Goal: Information Seeking & Learning: Learn about a topic

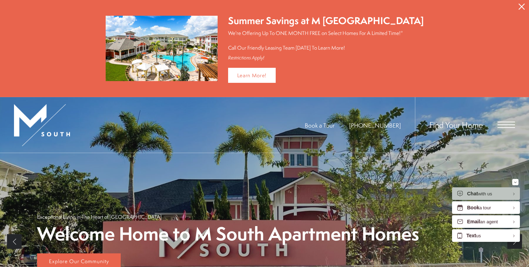
click at [509, 132] on div "Find Your Home" at bounding box center [465, 125] width 100 height 56
click at [506, 128] on div "Find Your Home" at bounding box center [465, 125] width 100 height 56
click at [524, 2] on button "Proceed To Website" at bounding box center [521, 6] width 15 height 13
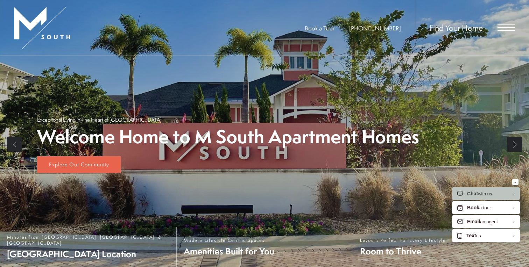
click at [510, 27] on span "Open Menu" at bounding box center [505, 27] width 17 height 1
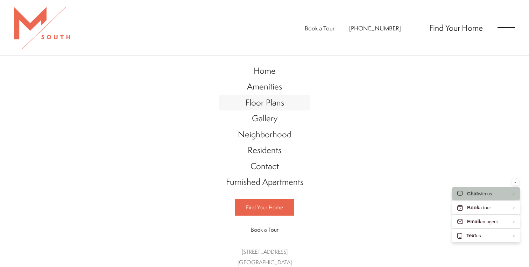
click at [273, 100] on span "Floor Plans" at bounding box center [264, 103] width 39 height 12
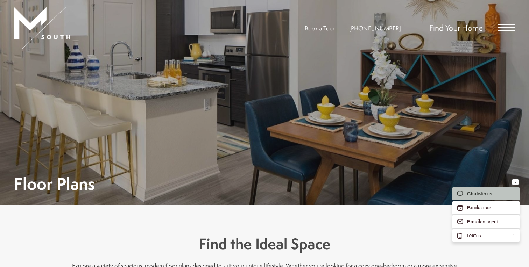
click at [496, 30] on div "Find Your Home" at bounding box center [465, 28] width 100 height 56
click at [502, 29] on span "Open Menu" at bounding box center [505, 27] width 17 height 6
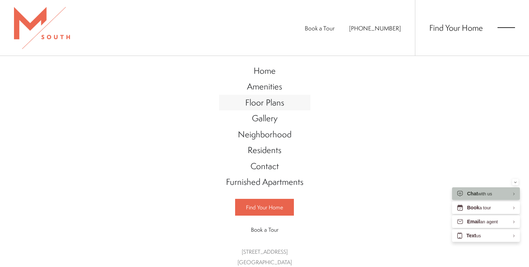
click at [282, 99] on span "Floor Plans" at bounding box center [264, 103] width 39 height 12
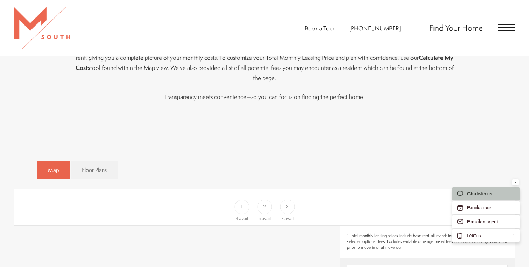
scroll to position [324, 0]
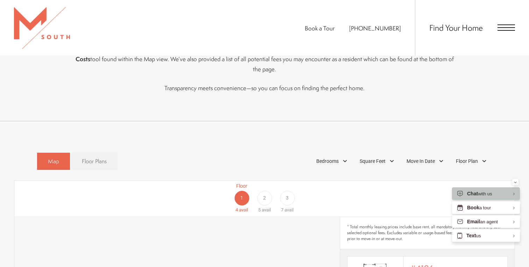
click at [104, 157] on span "Floor Plans" at bounding box center [94, 161] width 25 height 8
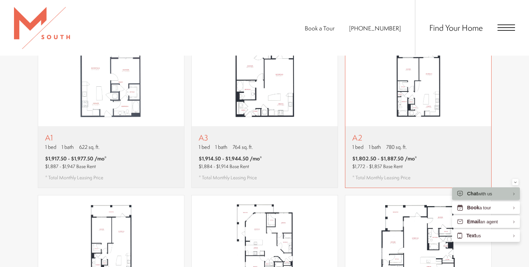
scroll to position [468, 0]
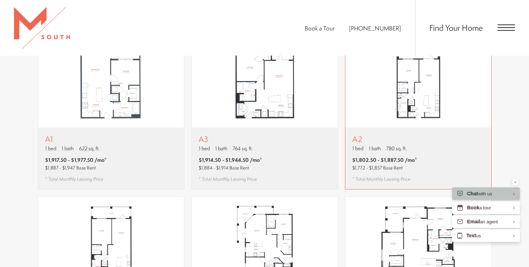
click at [385, 128] on div "A2 1 bed 1 bath 780 sq. ft. $1,802.50 - $1,887.50 /mo* $1,772 - $1,857 Base Ren…" at bounding box center [418, 159] width 146 height 62
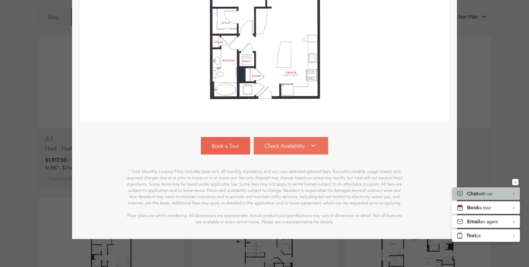
click at [313, 141] on link "Check Availability" at bounding box center [291, 145] width 75 height 17
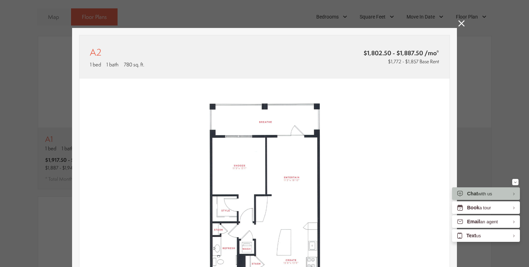
click at [461, 24] on icon at bounding box center [461, 23] width 6 height 6
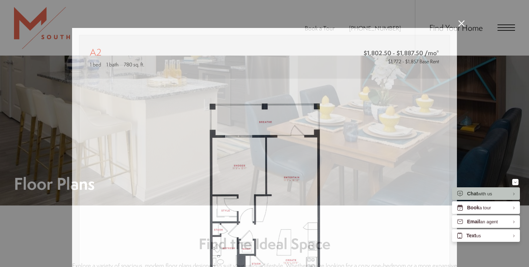
scroll to position [468, 0]
